Goal: Task Accomplishment & Management: Manage account settings

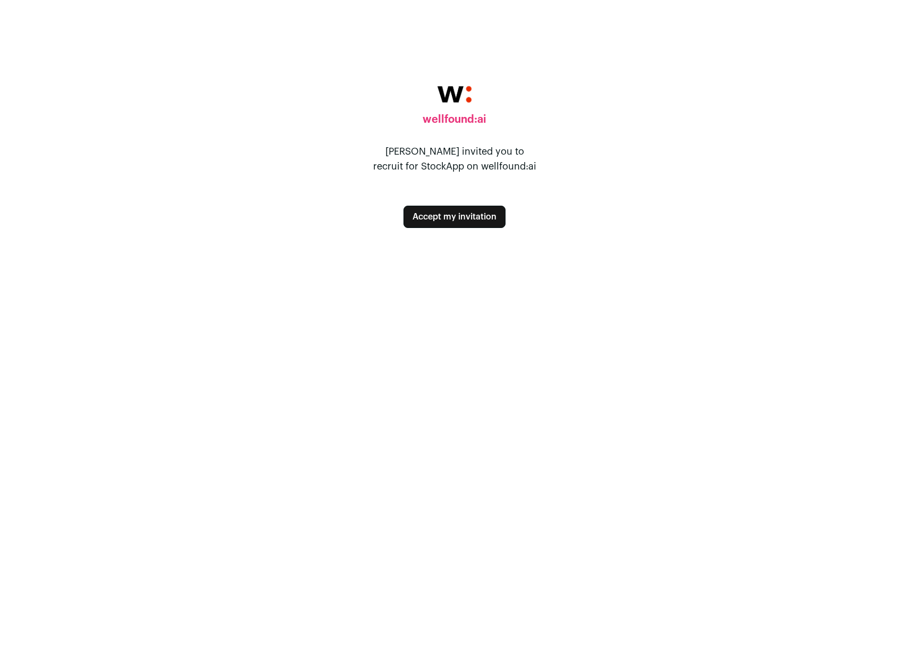
click at [425, 223] on button "Accept my invitation" at bounding box center [454, 217] width 102 height 22
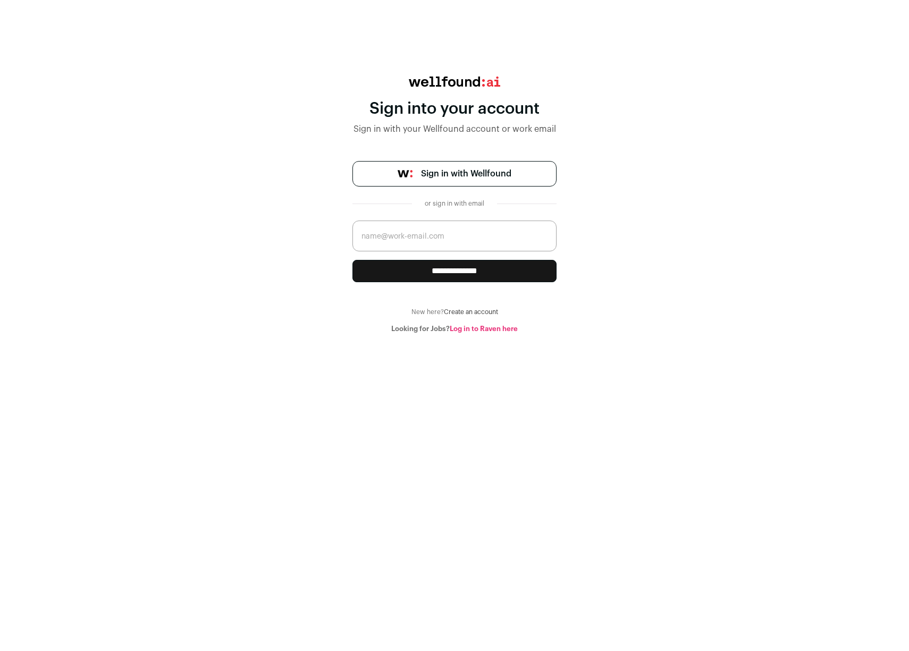
click at [418, 237] on input "email" at bounding box center [454, 236] width 204 height 31
click at [444, 183] on link "Sign in with Wellfound" at bounding box center [454, 174] width 204 height 26
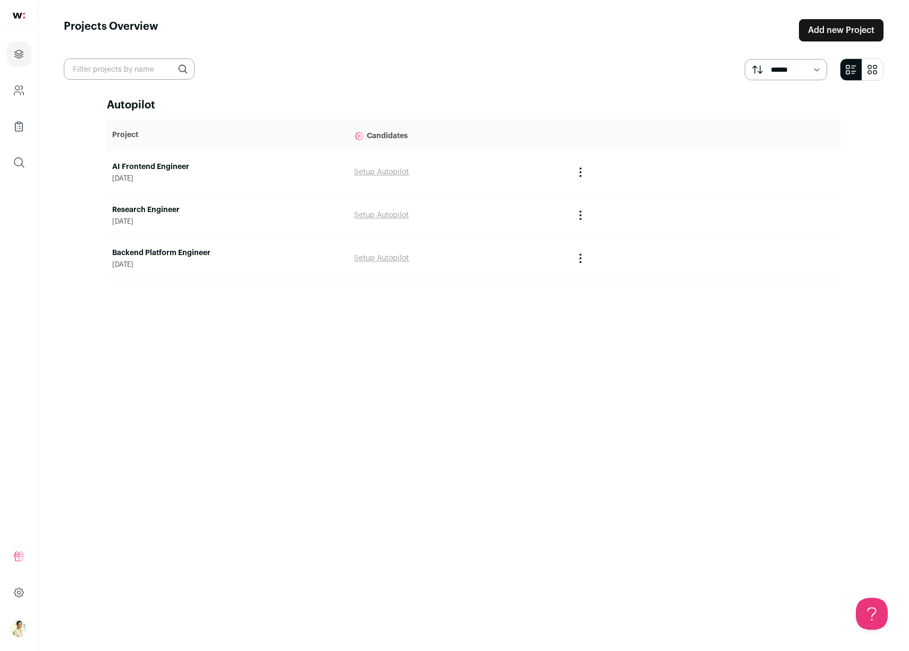
click at [132, 163] on link "AI Frontend Engineer" at bounding box center [227, 167] width 231 height 11
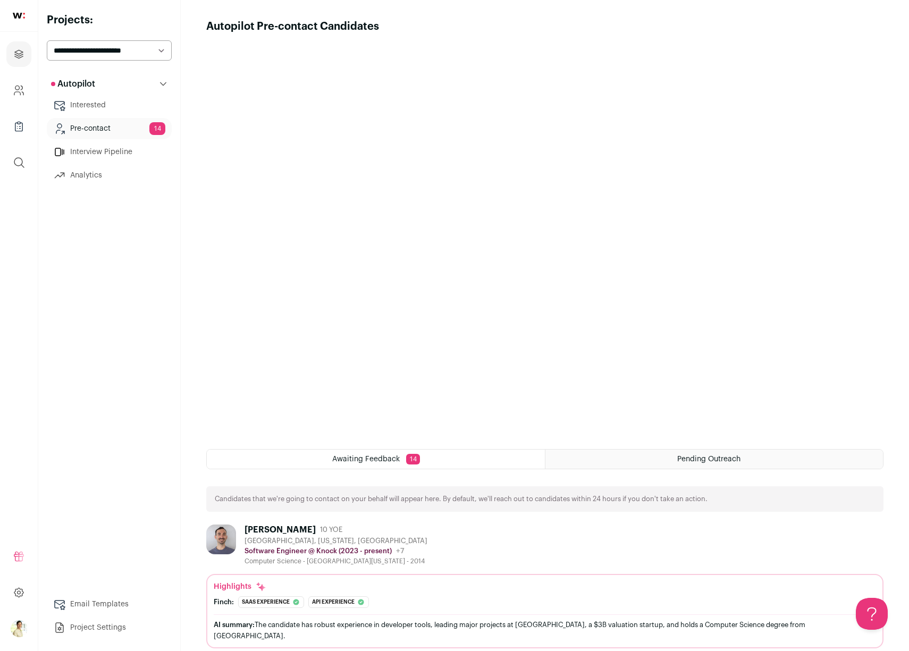
click at [65, 298] on div "Autopilot Autopilot Interested Pre-contact 14 Interview Pipeline Analytics Emai…" at bounding box center [109, 355] width 125 height 565
click at [17, 624] on img "Open dropdown" at bounding box center [19, 628] width 17 height 17
click at [77, 513] on div "Autopilot Autopilot Interested Pre-contact 14 Interview Pipeline Analytics Emai…" at bounding box center [109, 355] width 125 height 565
click at [12, 587] on link at bounding box center [18, 593] width 25 height 26
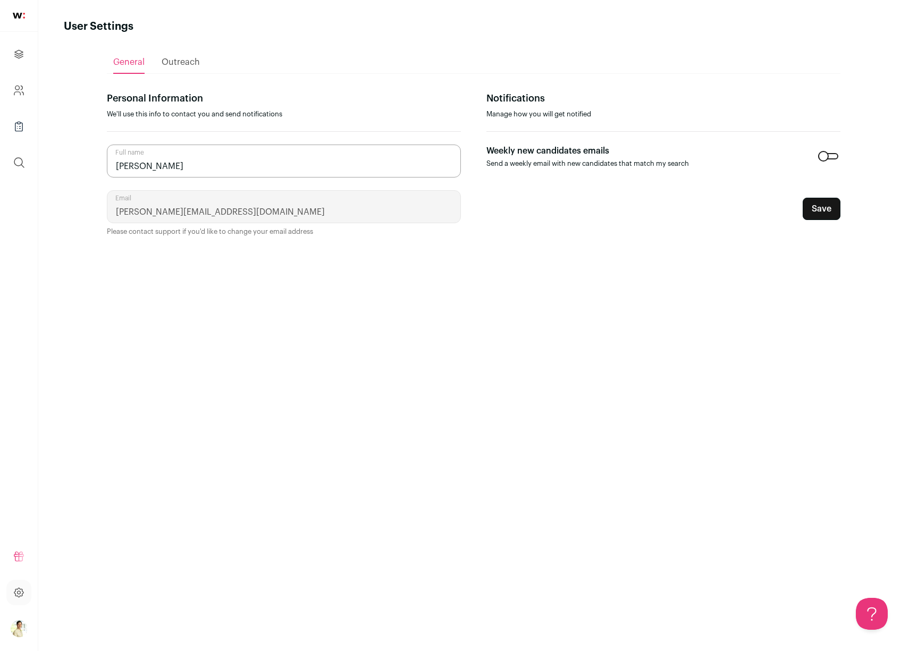
click at [191, 63] on span "Outreach" at bounding box center [181, 62] width 38 height 9
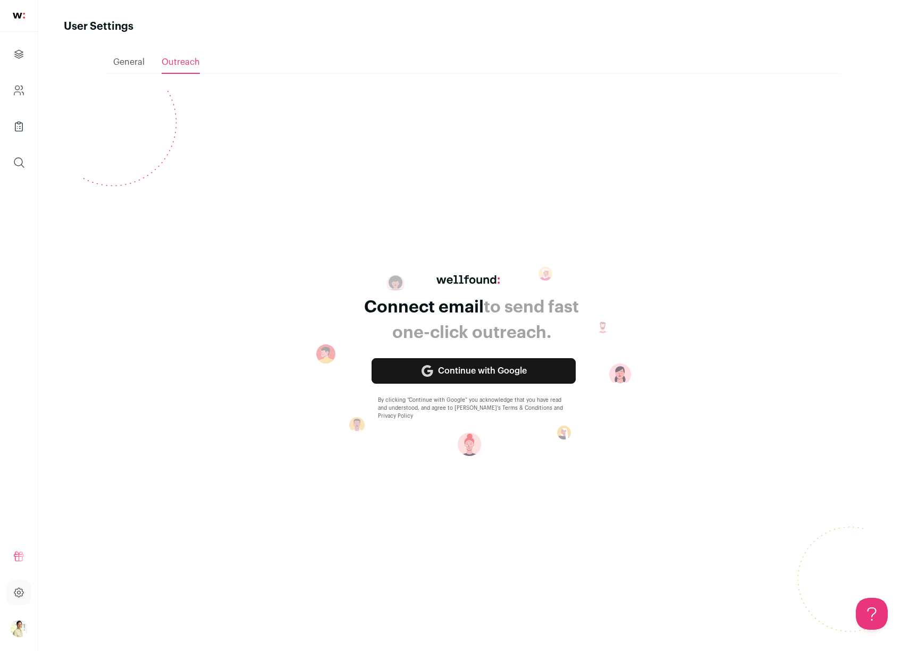
click at [139, 65] on span "General" at bounding box center [128, 62] width 31 height 9
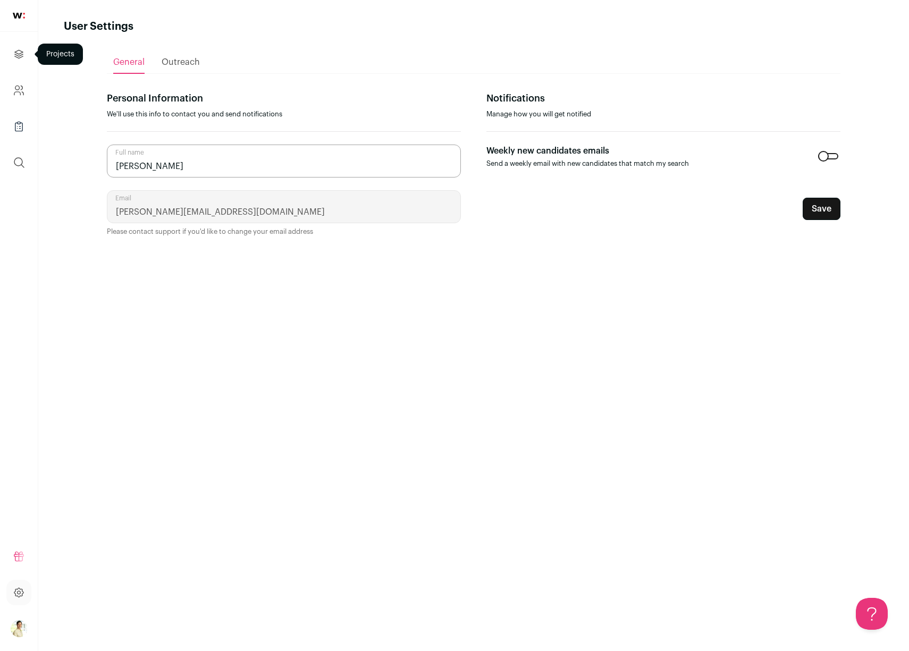
click at [21, 55] on icon "Projects" at bounding box center [19, 54] width 12 height 13
click at [19, 91] on icon "Company and ATS Settings" at bounding box center [19, 90] width 12 height 13
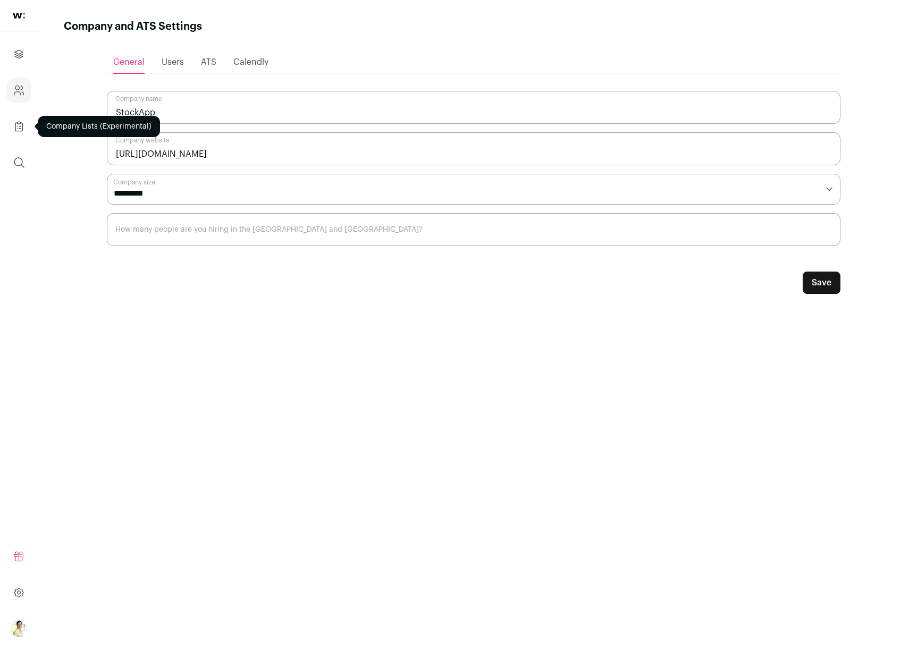
click at [15, 119] on link "Company Lists" at bounding box center [18, 127] width 25 height 26
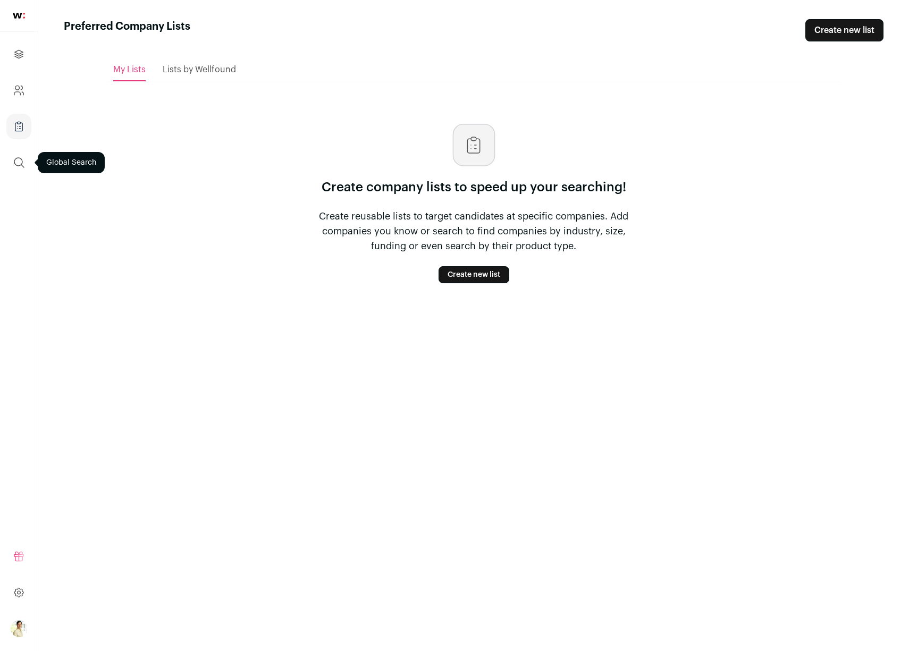
click at [16, 151] on button "submit" at bounding box center [19, 163] width 26 height 26
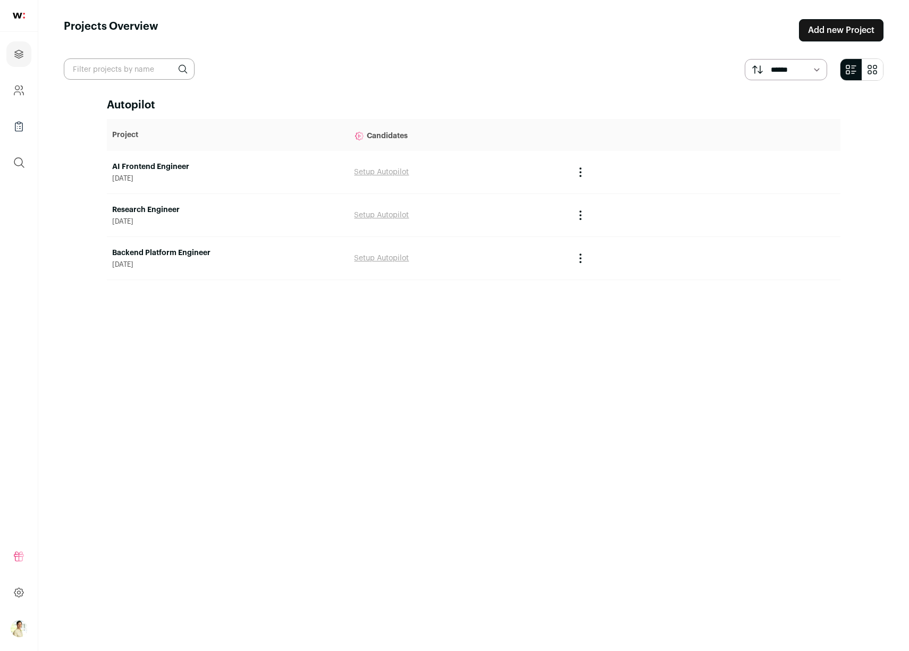
click at [131, 202] on td "Research Engineer August 22, 2025" at bounding box center [228, 215] width 242 height 43
click at [130, 210] on link "Research Engineer" at bounding box center [227, 210] width 231 height 11
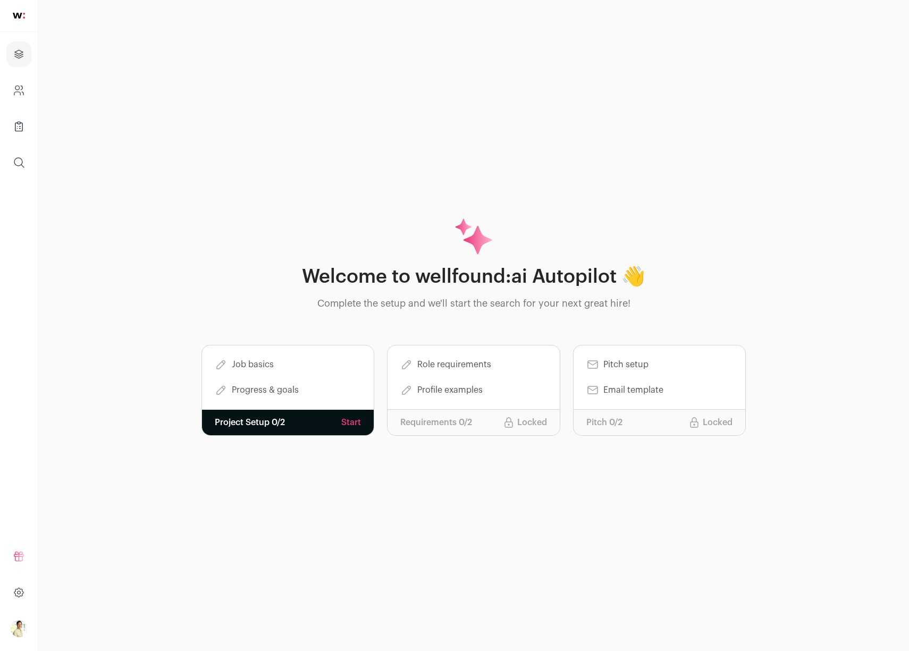
click at [130, 210] on div "Welcome to wellfound:ai Autopilot 👋 Complete the setup and we'll start the sear…" at bounding box center [473, 325] width 871 height 651
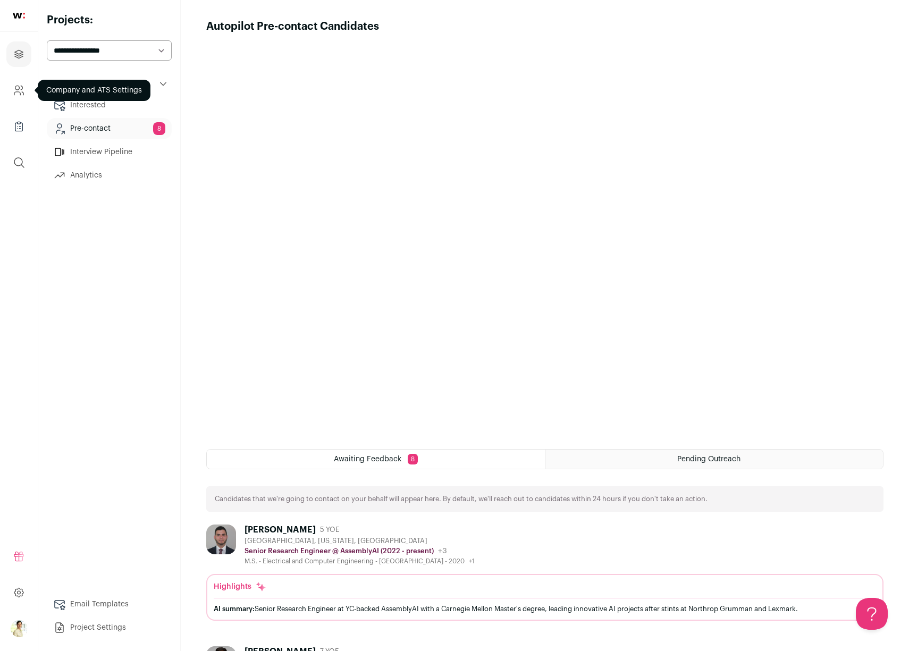
click at [13, 93] on icon "Company and ATS Settings" at bounding box center [19, 90] width 12 height 13
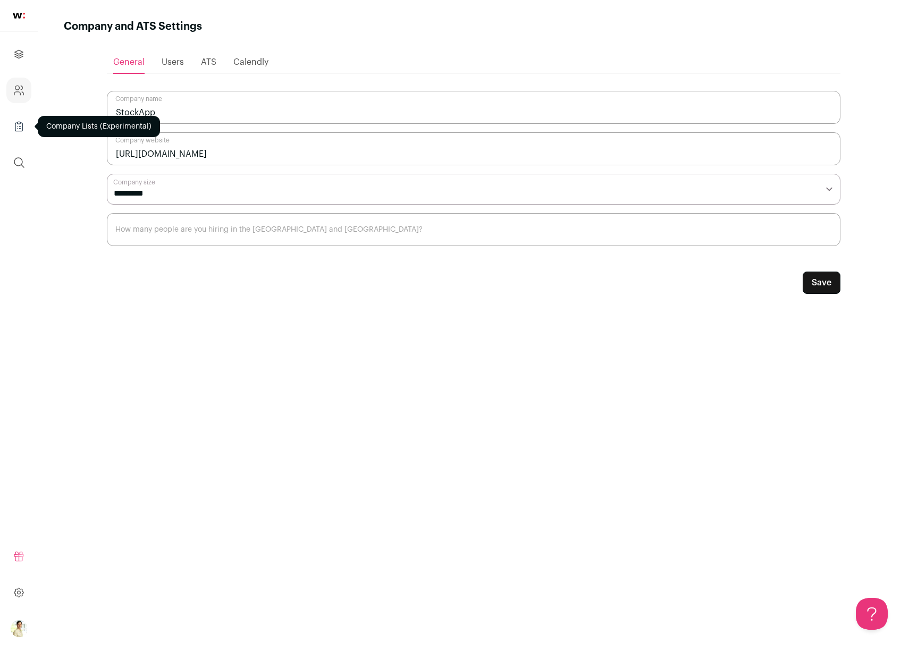
click at [13, 128] on icon "Company Lists" at bounding box center [19, 126] width 12 height 13
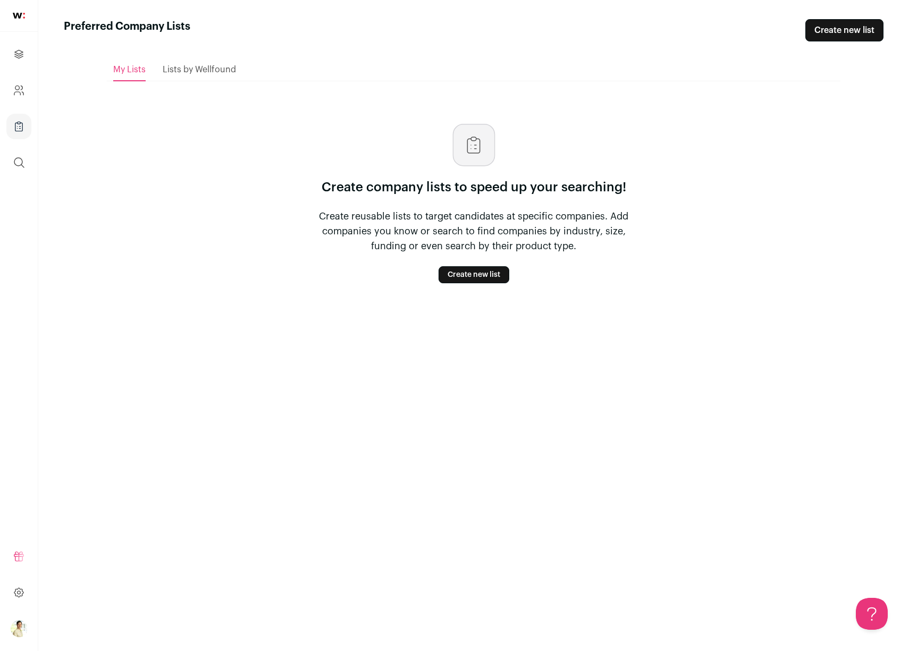
click at [16, 104] on ul "Projects Company and ATS Settings Company Lists (Experimental) Global Search" at bounding box center [19, 108] width 38 height 153
click at [18, 89] on icon "Company and ATS Settings" at bounding box center [19, 90] width 12 height 13
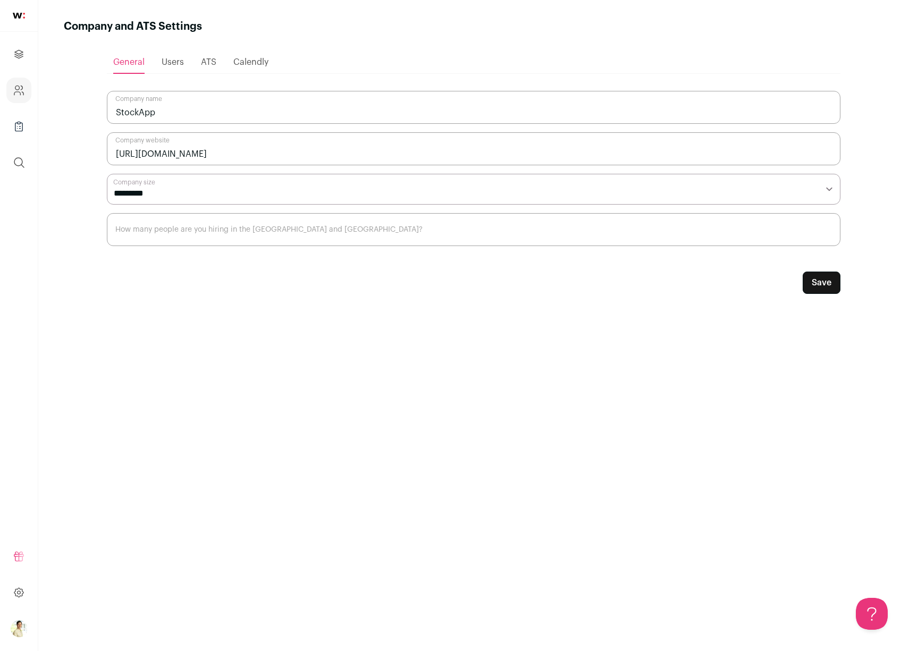
click at [172, 70] on div "Users" at bounding box center [173, 62] width 22 height 21
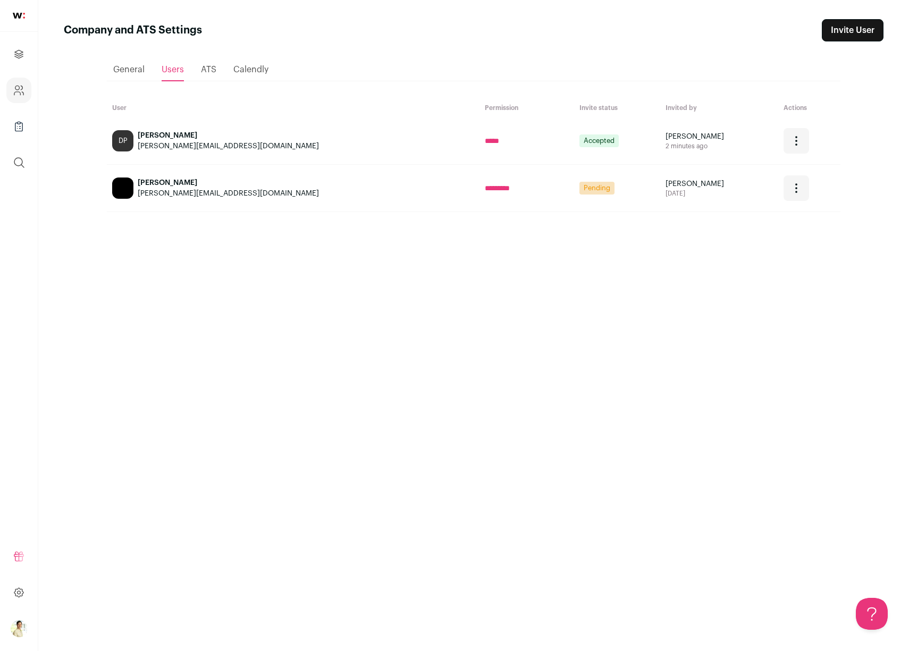
click at [844, 31] on link "Invite User" at bounding box center [853, 30] width 62 height 22
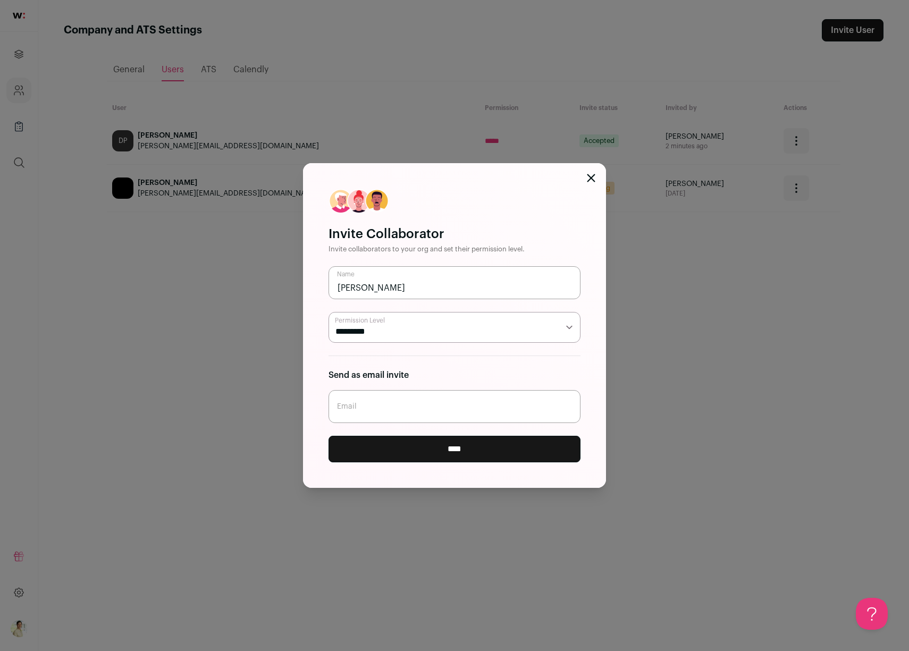
type input "Charles"
click at [416, 333] on select "***** *********" at bounding box center [454, 327] width 252 height 31
click at [328, 312] on select "***** *********" at bounding box center [454, 327] width 252 height 31
click at [410, 331] on select "***** *********" at bounding box center [454, 327] width 252 height 31
select select "*********"
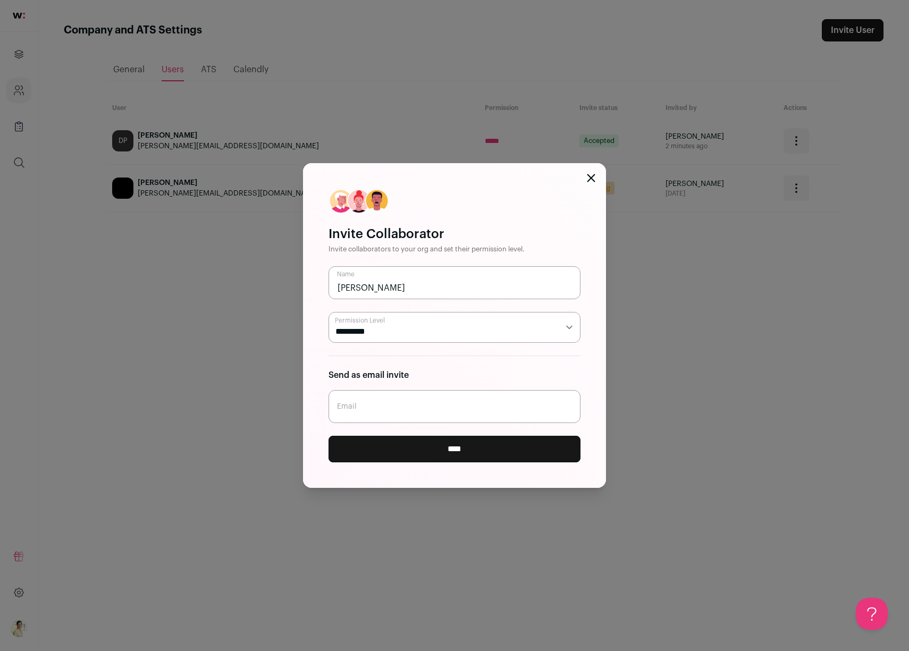
click at [328, 312] on select "***** *********" at bounding box center [454, 327] width 252 height 31
click at [388, 408] on input "Email" at bounding box center [454, 406] width 252 height 33
type input "charles@stockapp.com"
click at [453, 449] on input "****" at bounding box center [454, 449] width 252 height 27
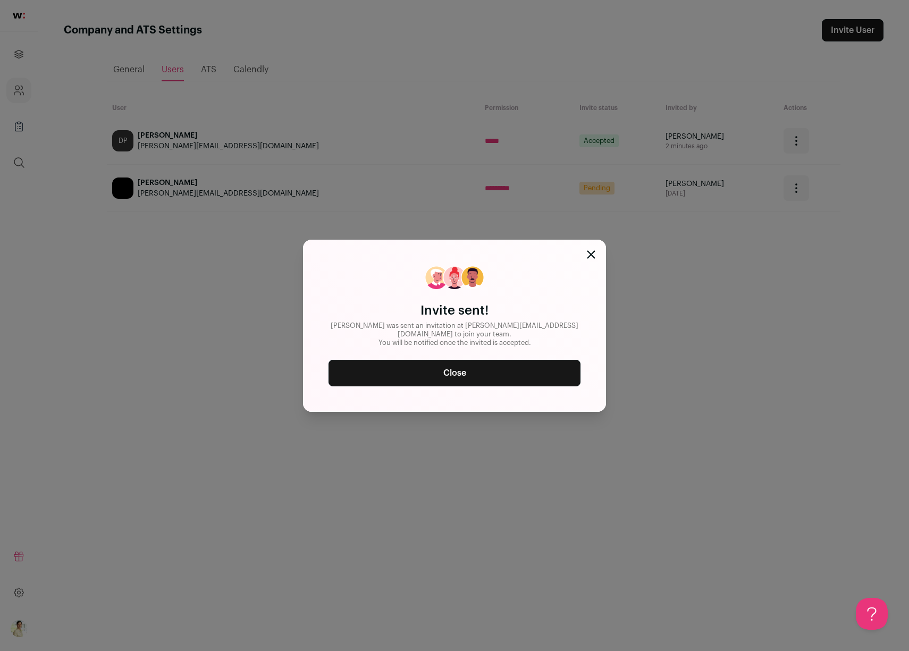
click at [452, 363] on link "Close" at bounding box center [454, 373] width 252 height 27
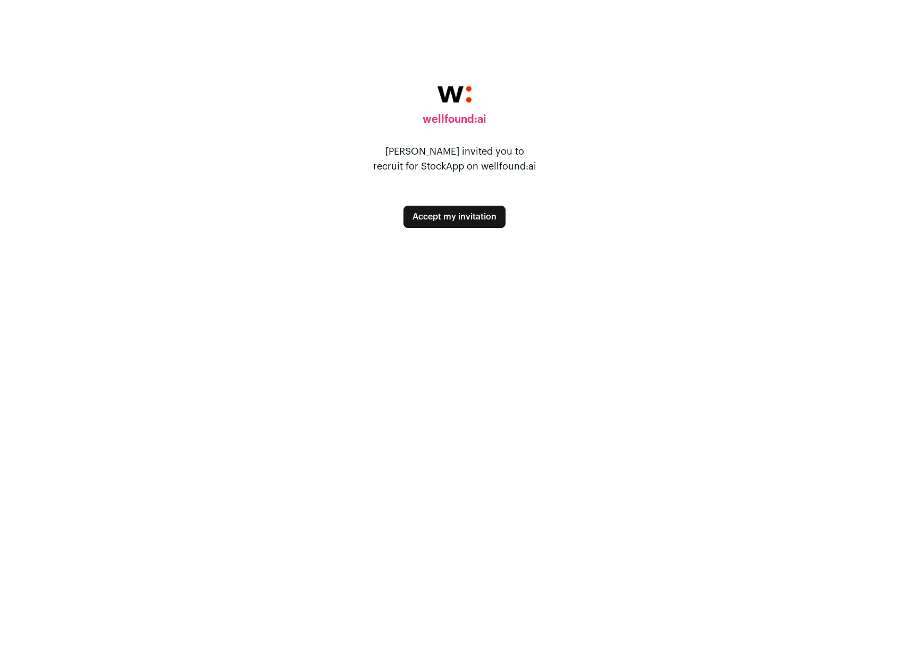
click at [116, 343] on body "wellfound:ai [PERSON_NAME] invited you to recruit for StockApp on wellfound:ai …" at bounding box center [454, 325] width 909 height 651
